Goal: Transaction & Acquisition: Download file/media

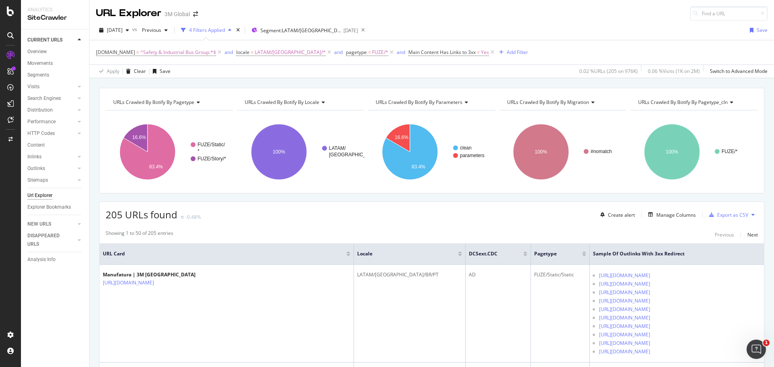
click at [377, 4] on div "URL Explorer 3M Global" at bounding box center [431, 10] width 684 height 21
click at [46, 195] on div "Url Explorer" at bounding box center [39, 195] width 25 height 8
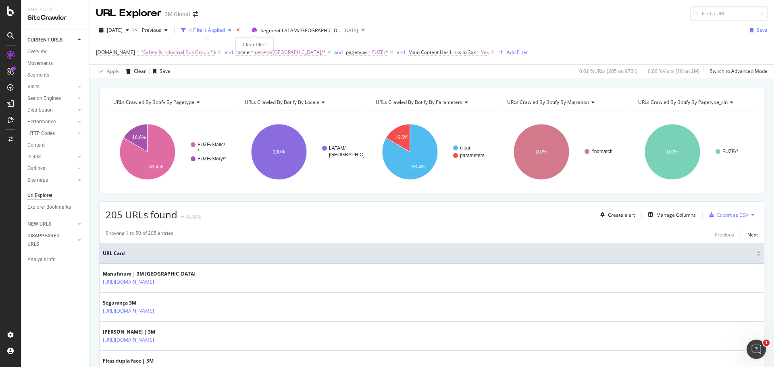
click at [240, 30] on icon "times" at bounding box center [238, 30] width 4 height 5
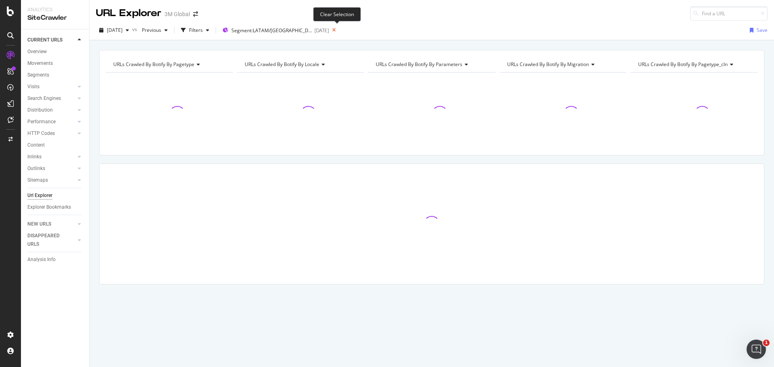
click at [336, 29] on icon at bounding box center [334, 30] width 10 height 11
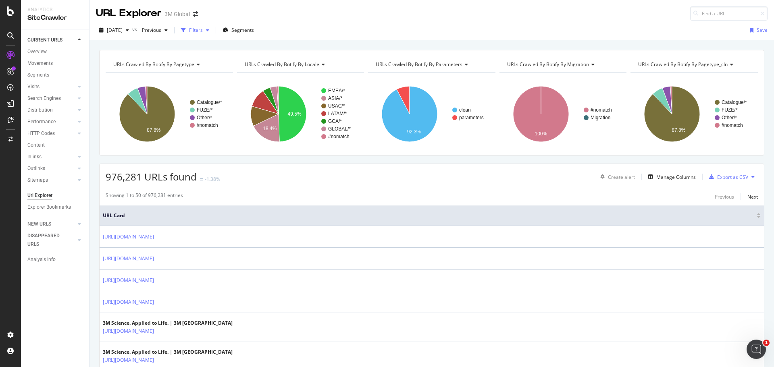
click at [209, 30] on icon "button" at bounding box center [207, 30] width 3 height 5
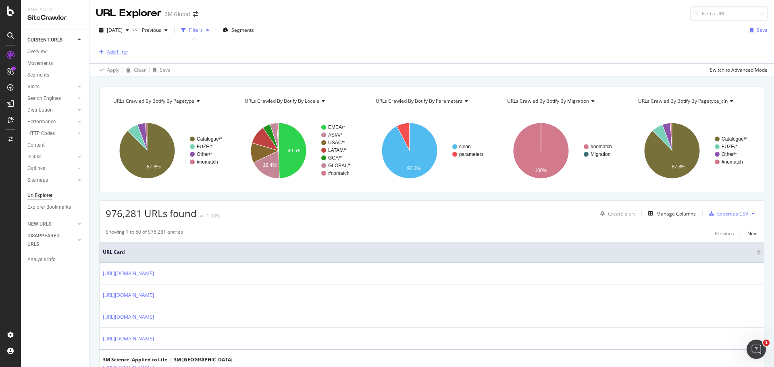
click at [112, 50] on div "Add Filter" at bounding box center [117, 51] width 21 height 7
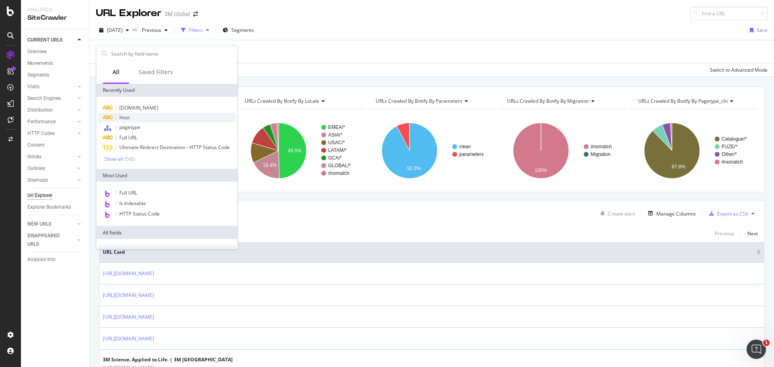
click at [128, 116] on span "Host" at bounding box center [124, 117] width 10 height 7
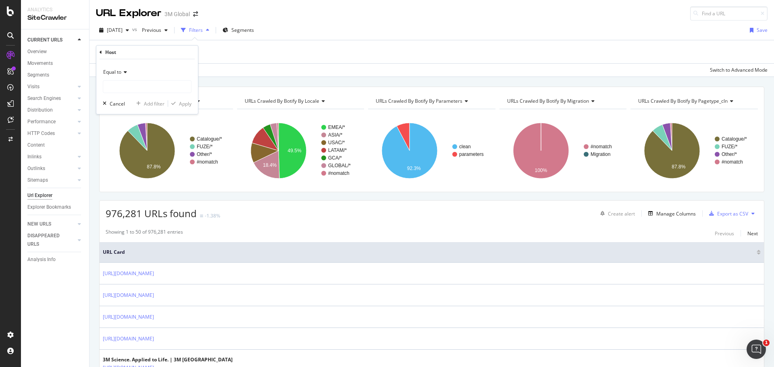
click at [126, 71] on icon at bounding box center [124, 72] width 6 height 5
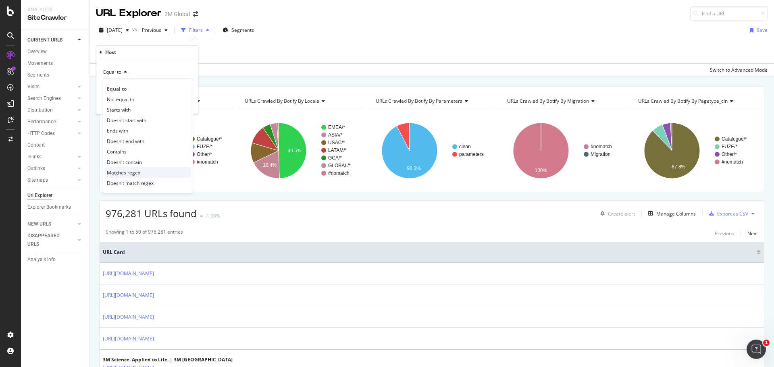
click at [132, 171] on span "Matches regex" at bounding box center [123, 172] width 33 height 7
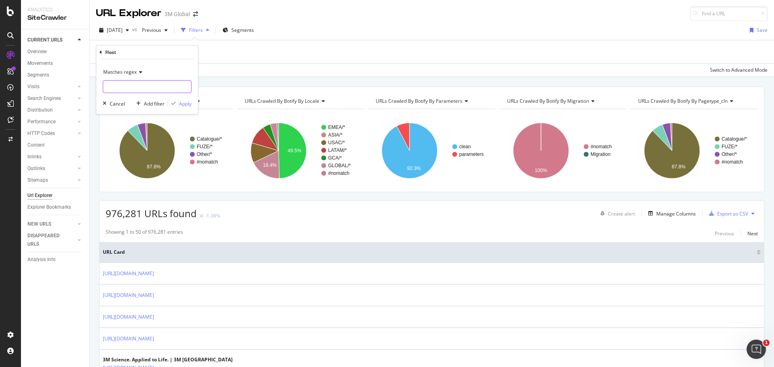
click at [136, 83] on input "text" at bounding box center [147, 86] width 88 height 13
paste input "[DOMAIN_NAME]|[DOMAIN_NAME]|[DOMAIN_NAME]|[DOMAIN_NAME]|[DOMAIN_NAME]|[DOMAIN_N…"
type input "[DOMAIN_NAME]|[DOMAIN_NAME]|[DOMAIN_NAME]|[DOMAIN_NAME]|[DOMAIN_NAME]|[DOMAIN_N…"
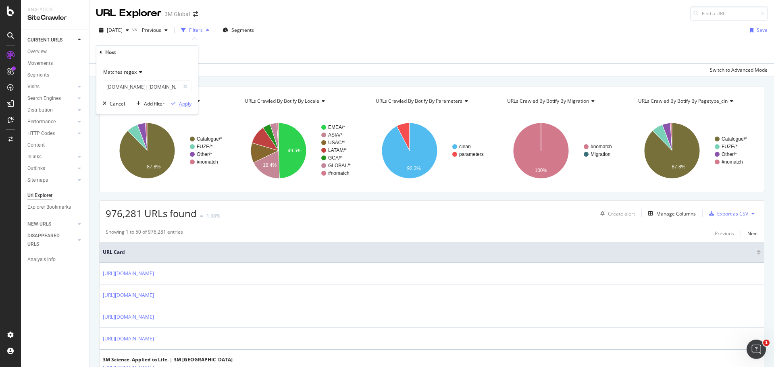
click at [184, 104] on div "Apply" at bounding box center [185, 103] width 12 height 7
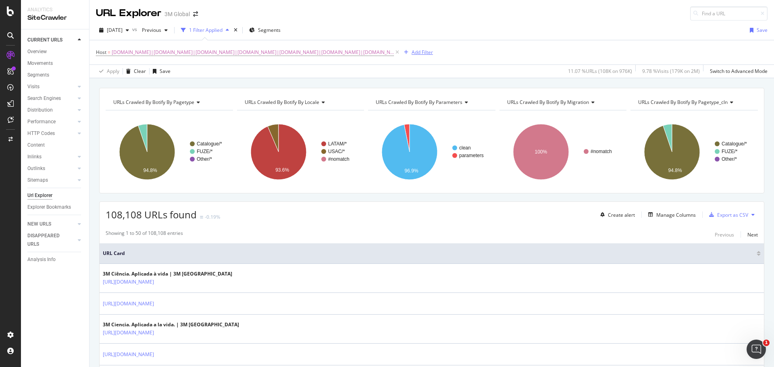
click at [417, 52] on div "Add Filter" at bounding box center [421, 52] width 21 height 7
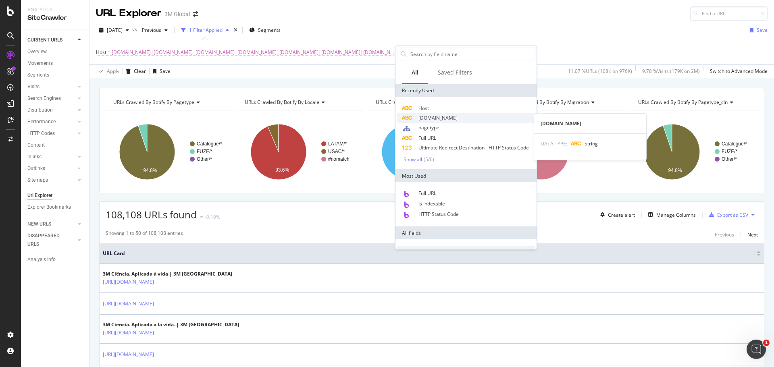
click at [433, 118] on span "[DOMAIN_NAME]" at bounding box center [437, 117] width 39 height 7
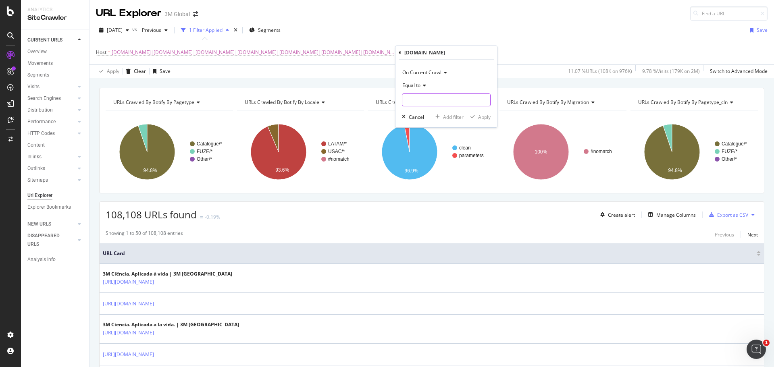
click at [433, 101] on input "text" at bounding box center [446, 99] width 88 height 13
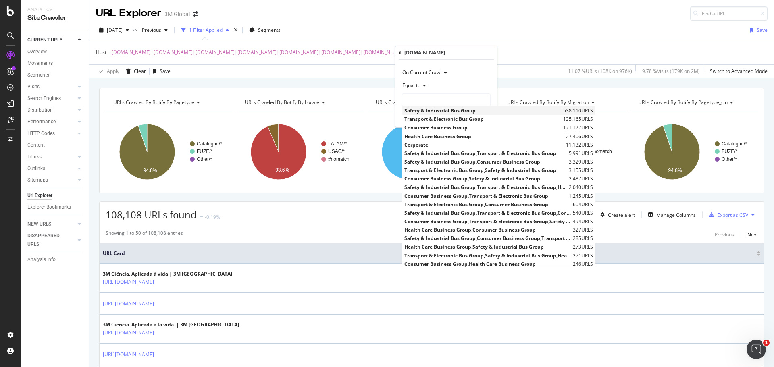
click at [433, 109] on span "Safety & Industrial Bus Group" at bounding box center [482, 110] width 157 height 7
type input "Safety & Industrial Bus Group"
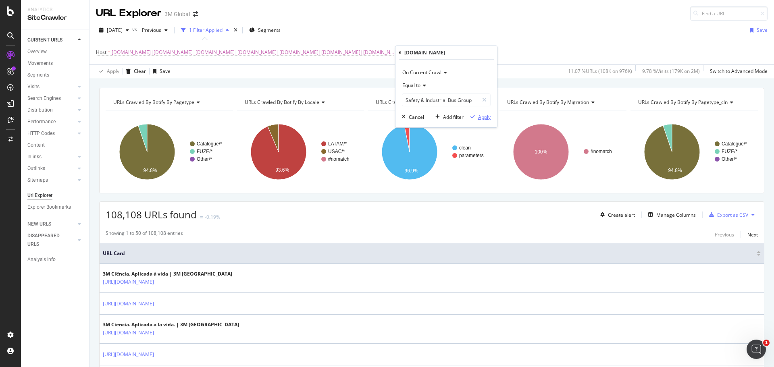
drag, startPoint x: 484, startPoint y: 118, endPoint x: 493, endPoint y: 0, distance: 117.6
click at [484, 118] on div "Apply" at bounding box center [484, 117] width 12 height 7
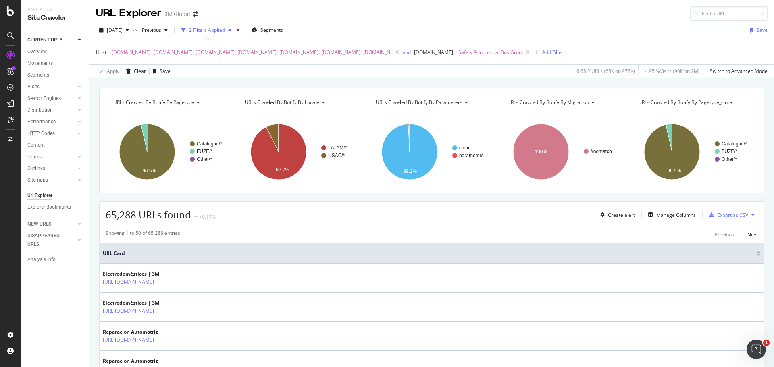
click at [376, 14] on div "URL Explorer 3M Global" at bounding box center [431, 10] width 684 height 21
click at [727, 214] on div "Export as CSV" at bounding box center [732, 215] width 31 height 7
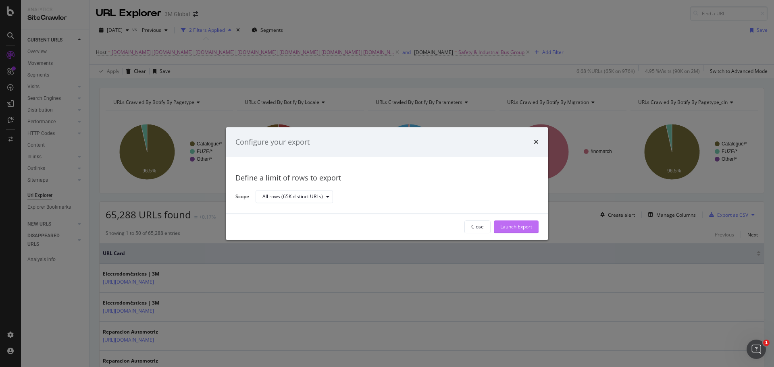
click at [523, 224] on div "Launch Export" at bounding box center [516, 227] width 32 height 7
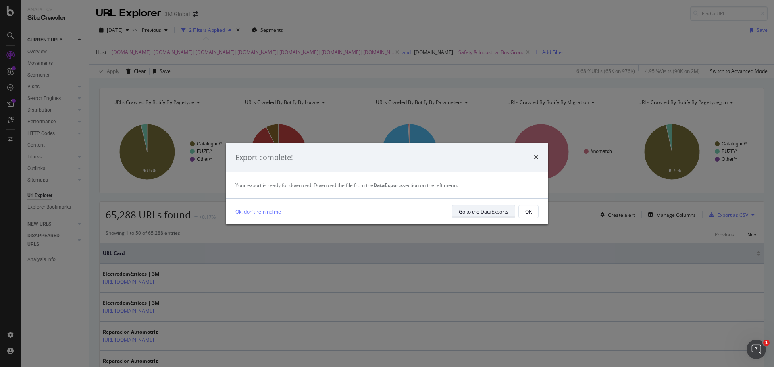
click at [492, 214] on div "Go to the DataExports" at bounding box center [483, 211] width 50 height 7
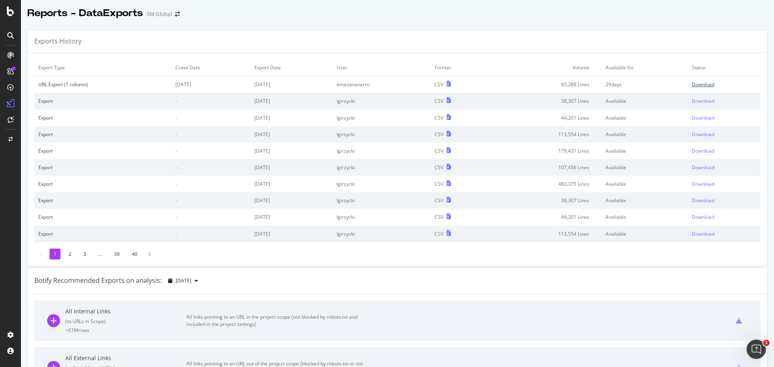
click at [694, 83] on div "Download" at bounding box center [702, 84] width 23 height 7
